Goal: Task Accomplishment & Management: Manage account settings

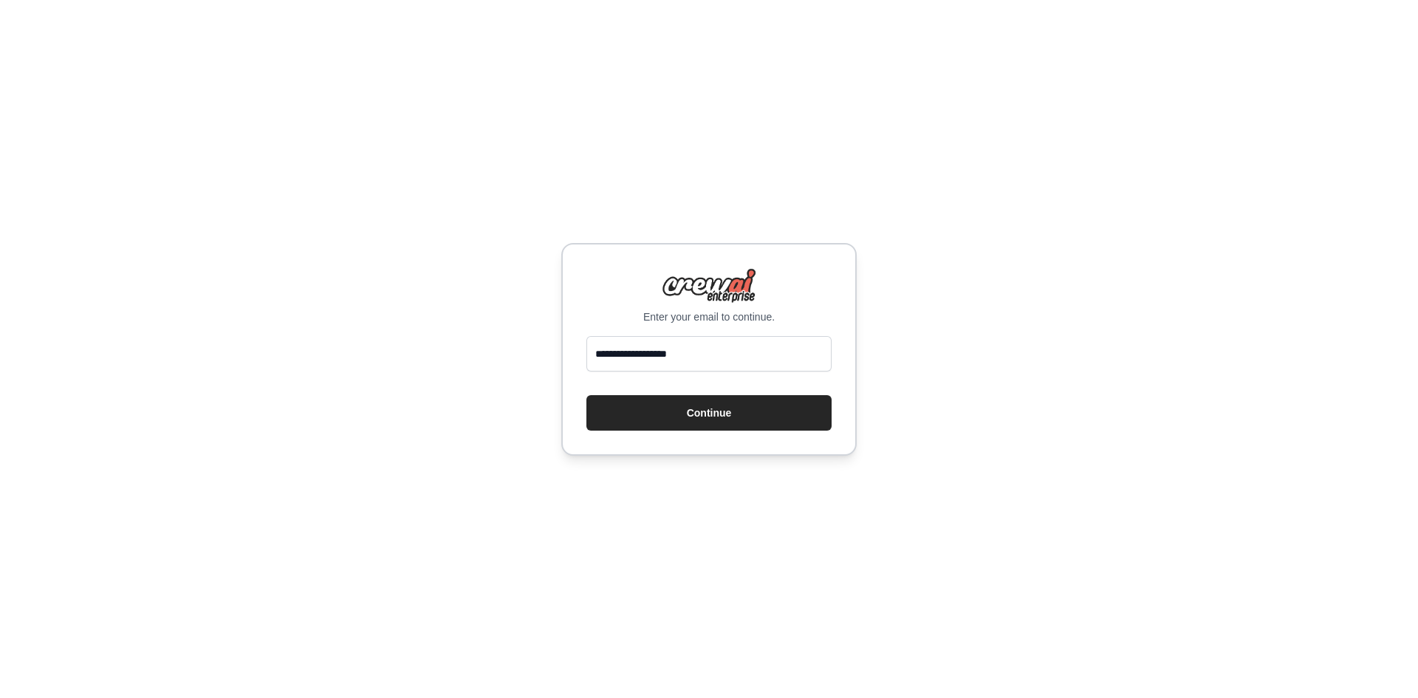
type input "**********"
click at [586, 395] on button "Continue" at bounding box center [708, 412] width 245 height 35
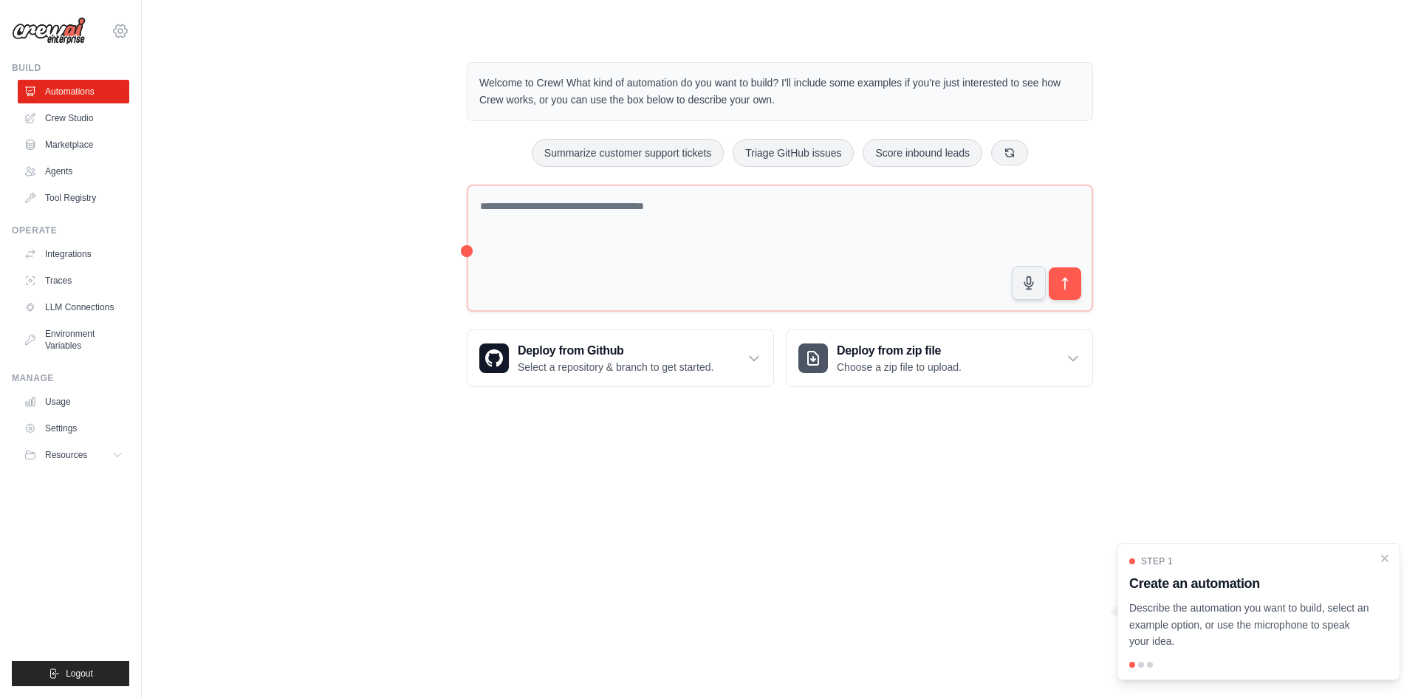
click at [125, 32] on icon at bounding box center [120, 31] width 18 height 18
click at [127, 105] on link "Settings" at bounding box center [120, 100] width 130 height 27
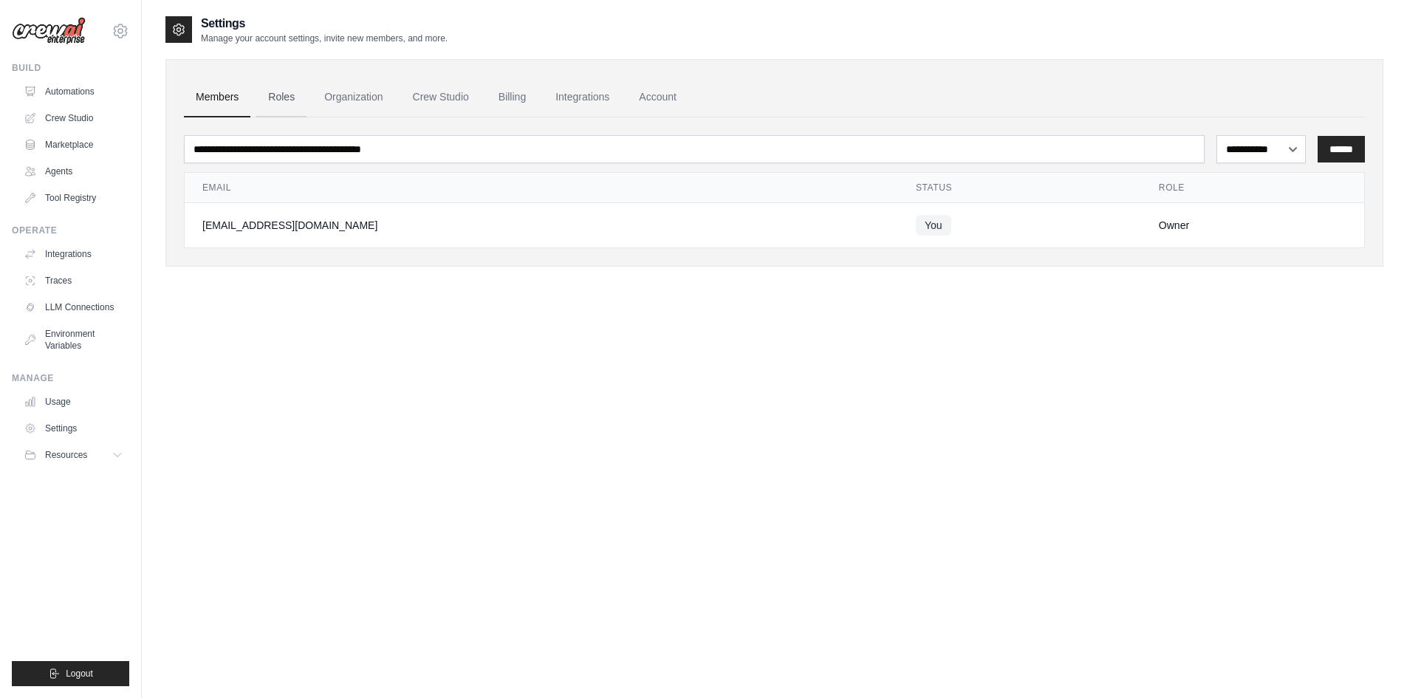
click at [278, 109] on link "Roles" at bounding box center [281, 98] width 50 height 40
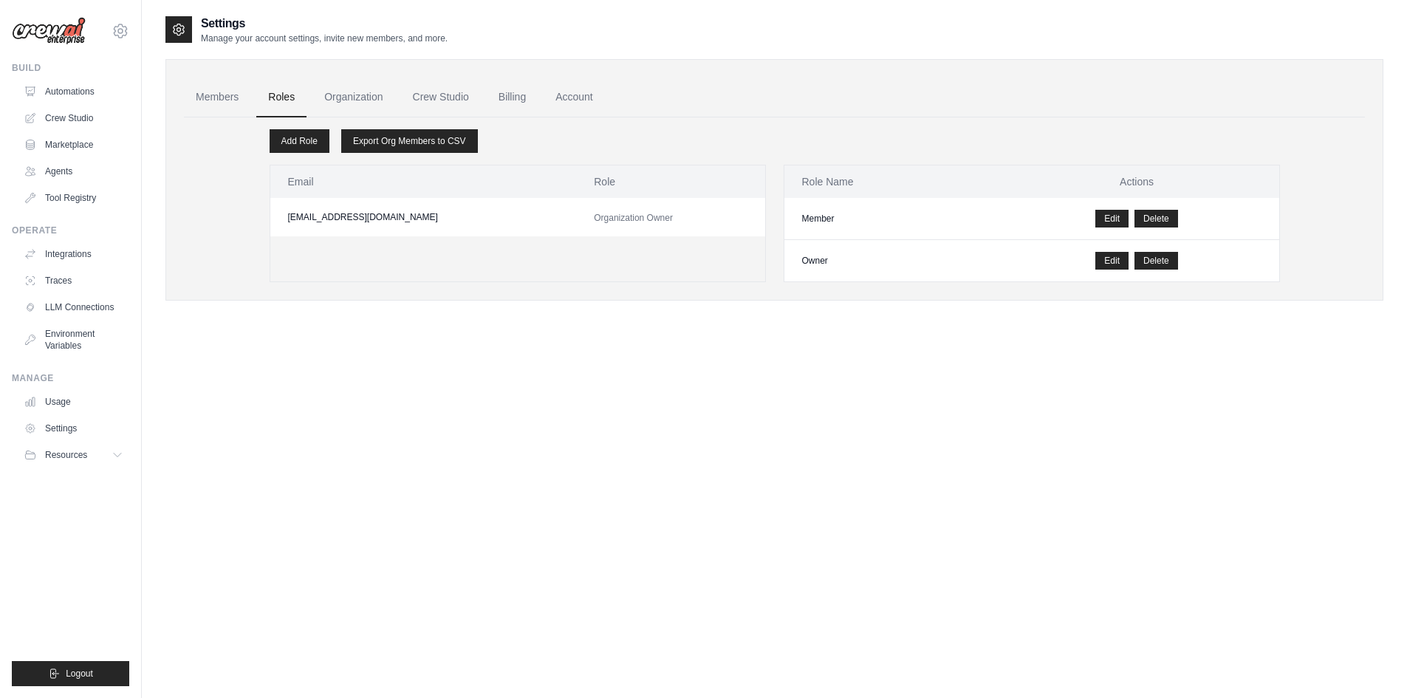
click at [484, 106] on ul "Members Roles Organization Crew Studio Billing Account" at bounding box center [774, 98] width 1181 height 40
click at [490, 103] on link "Billing" at bounding box center [512, 98] width 51 height 40
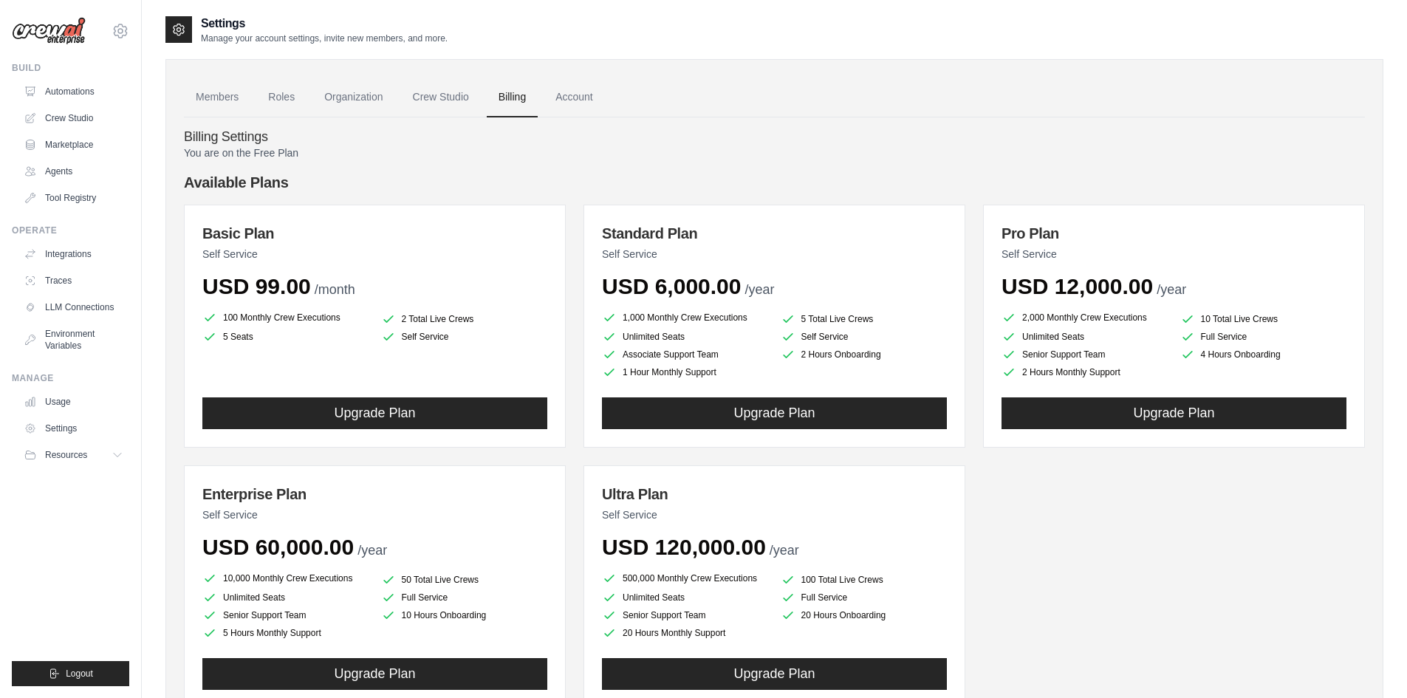
click at [469, 103] on link "Crew Studio" at bounding box center [441, 98] width 80 height 40
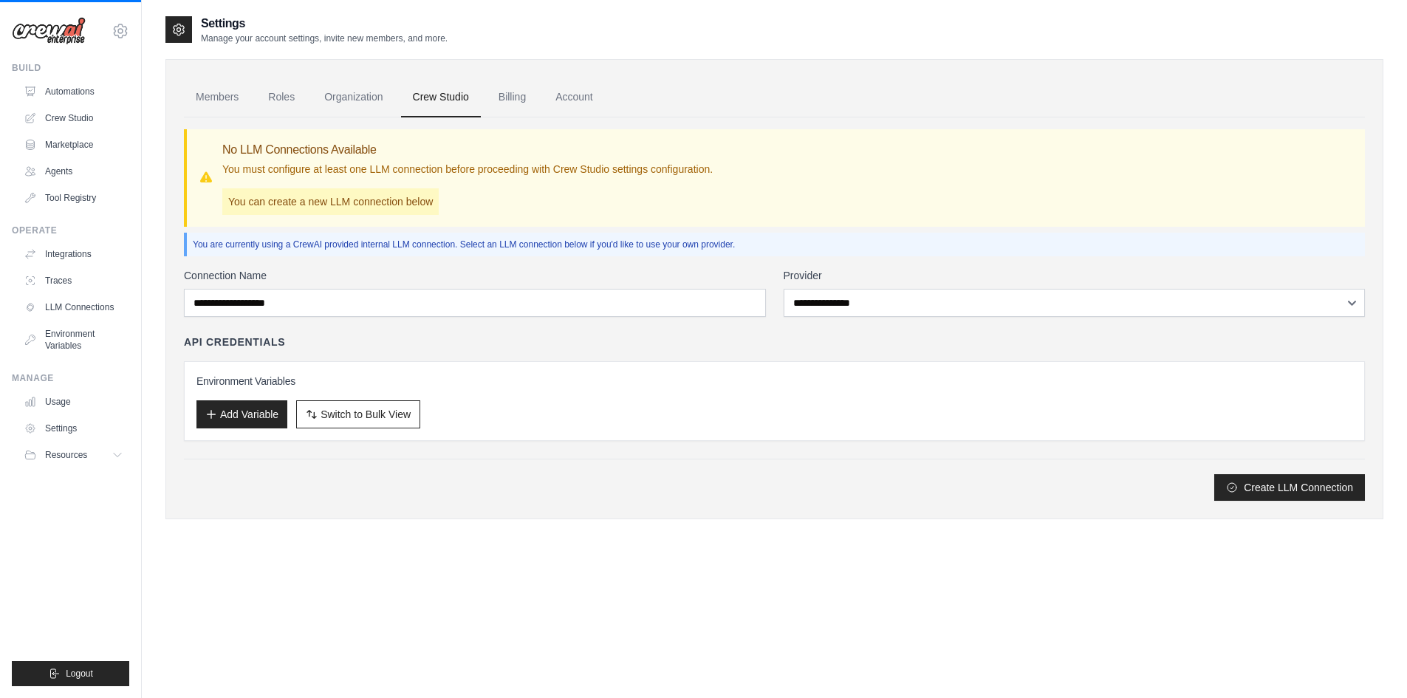
click at [123, 98] on link "Automations" at bounding box center [73, 92] width 111 height 24
